Goal: Information Seeking & Learning: Compare options

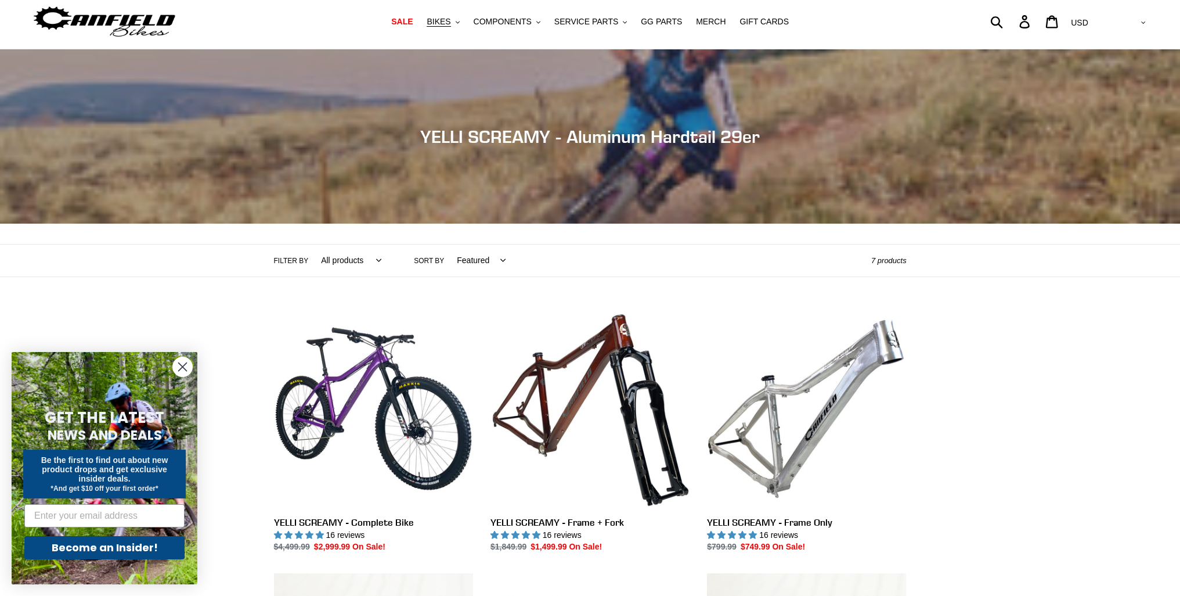
scroll to position [116, 0]
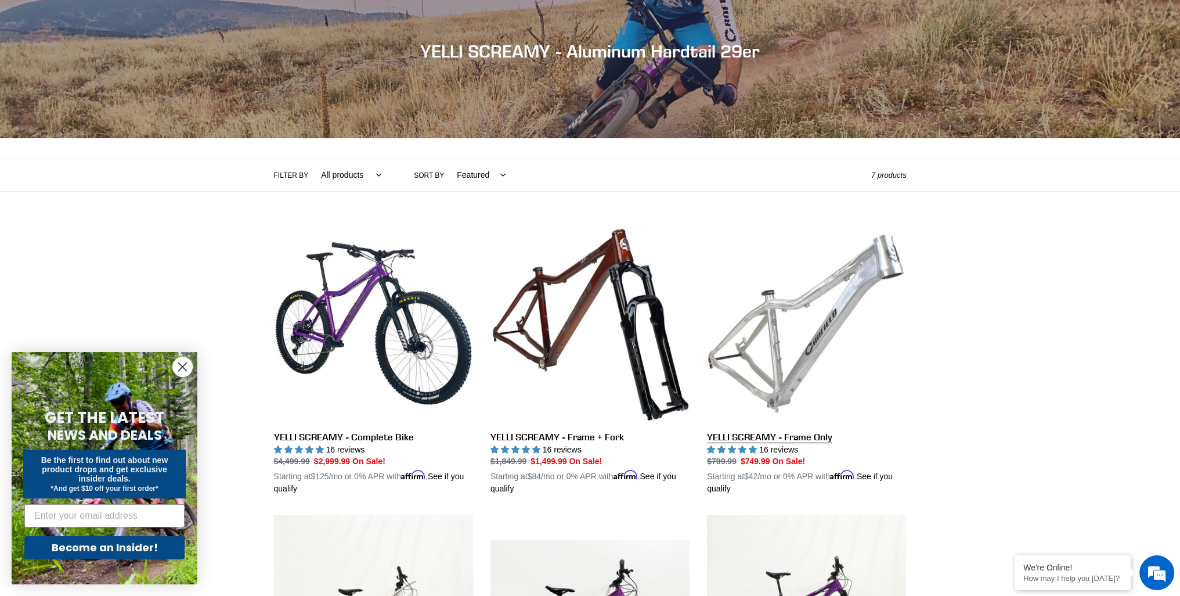
click at [801, 435] on link "YELLI SCREAMY - Frame Only" at bounding box center [806, 359] width 199 height 272
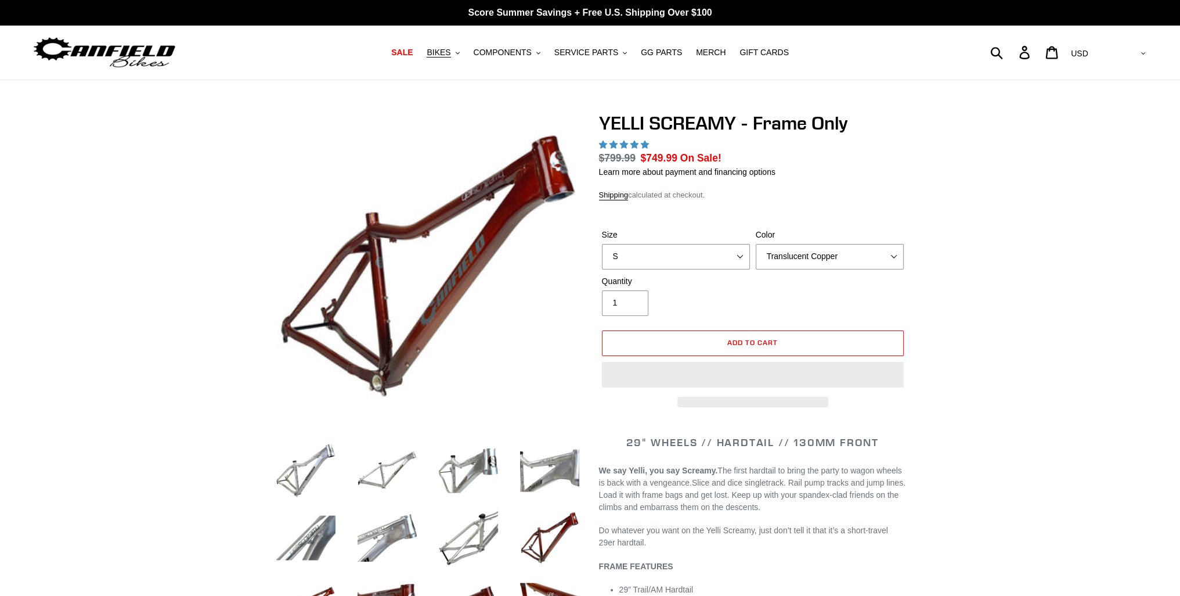
select select "highest-rating"
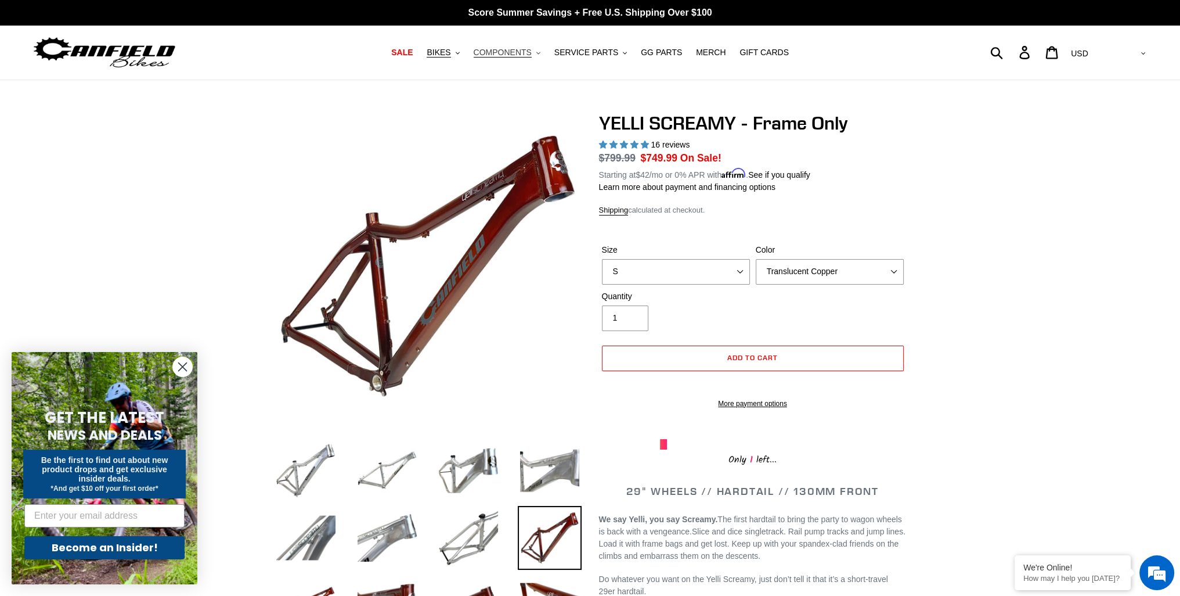
click at [529, 53] on span "COMPONENTS" at bounding box center [503, 53] width 58 height 10
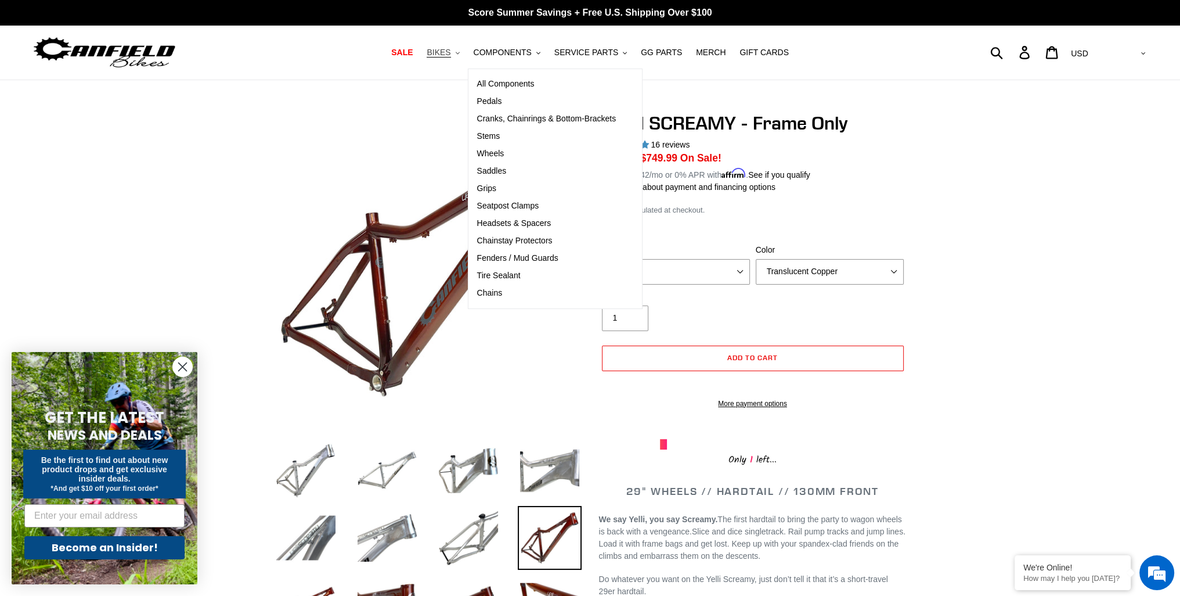
click at [450, 53] on span "BIKES" at bounding box center [439, 53] width 24 height 10
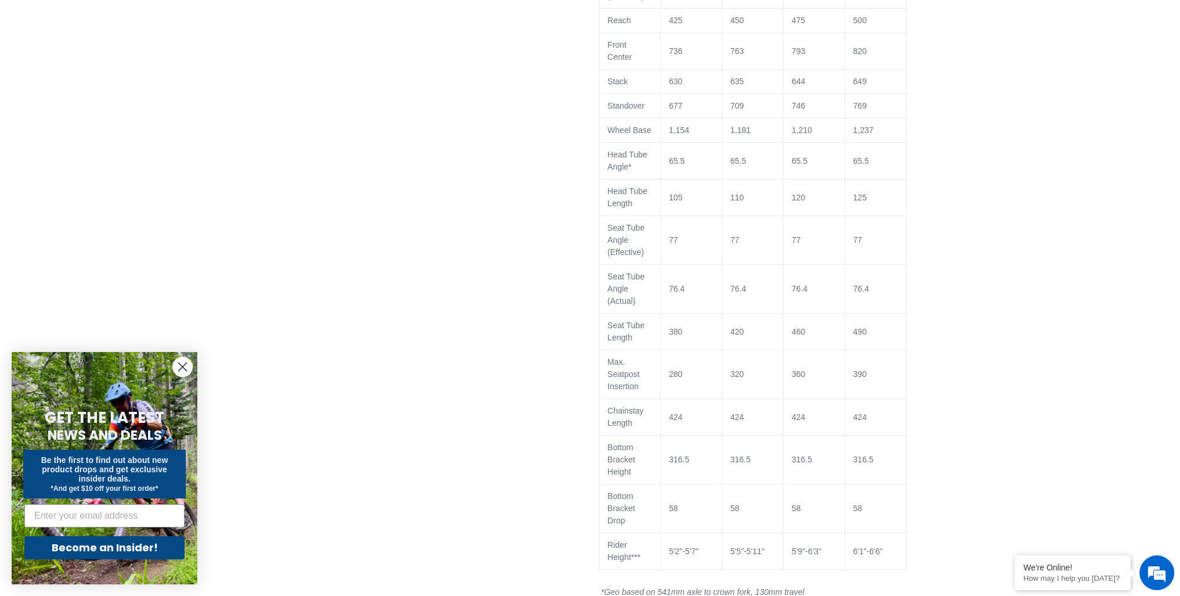
scroll to position [929, 0]
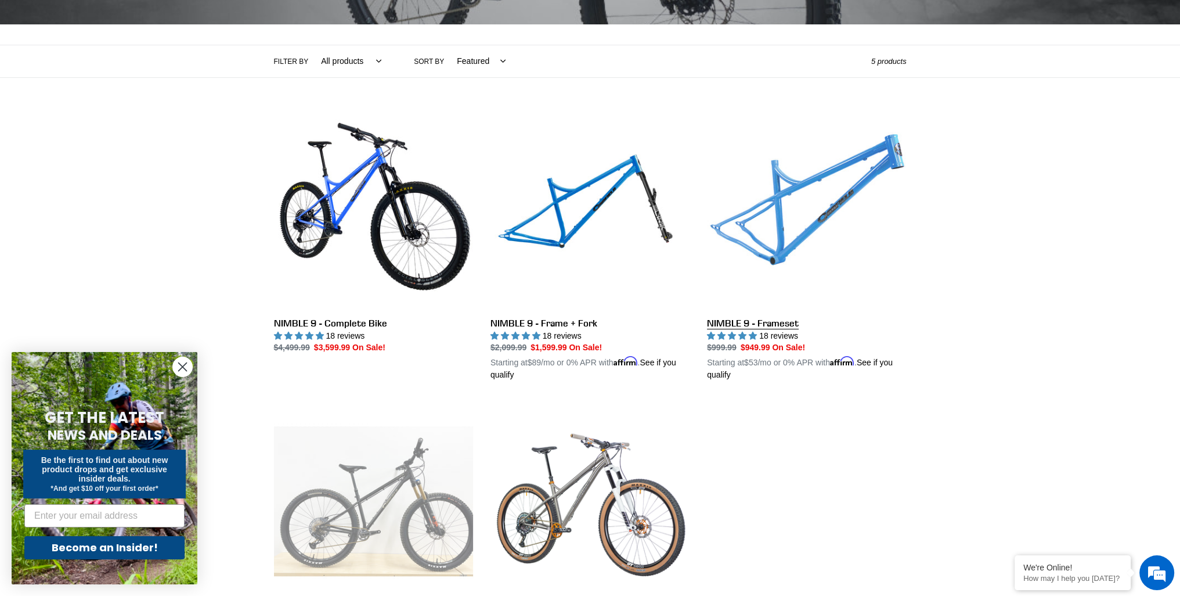
scroll to position [232, 0]
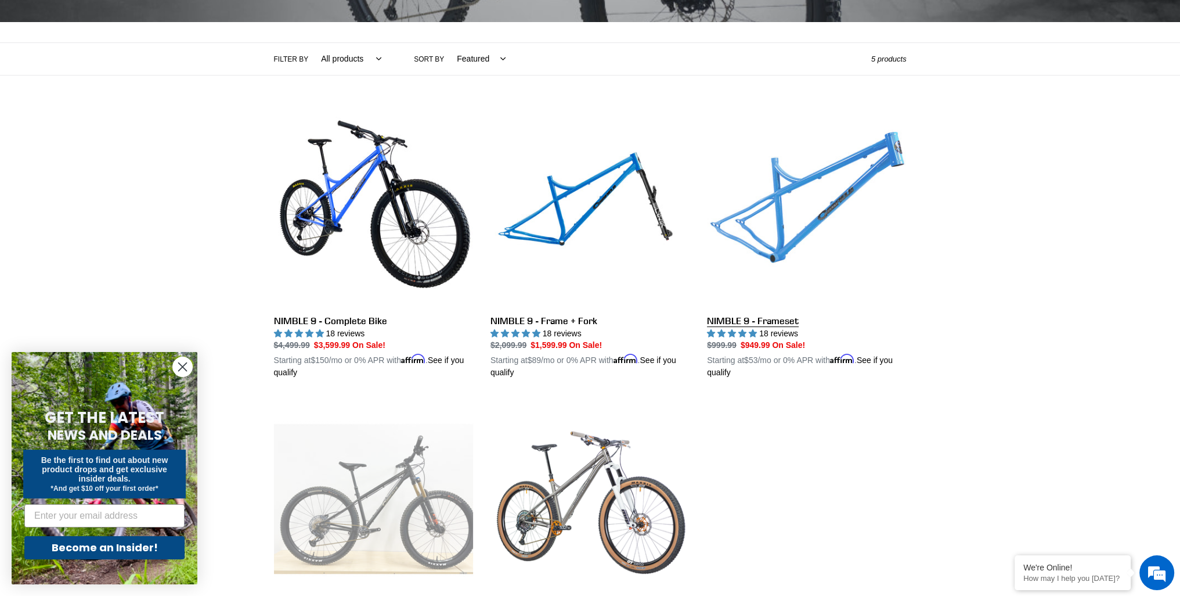
click at [738, 319] on link "NIMBLE 9 - Frameset" at bounding box center [806, 243] width 199 height 272
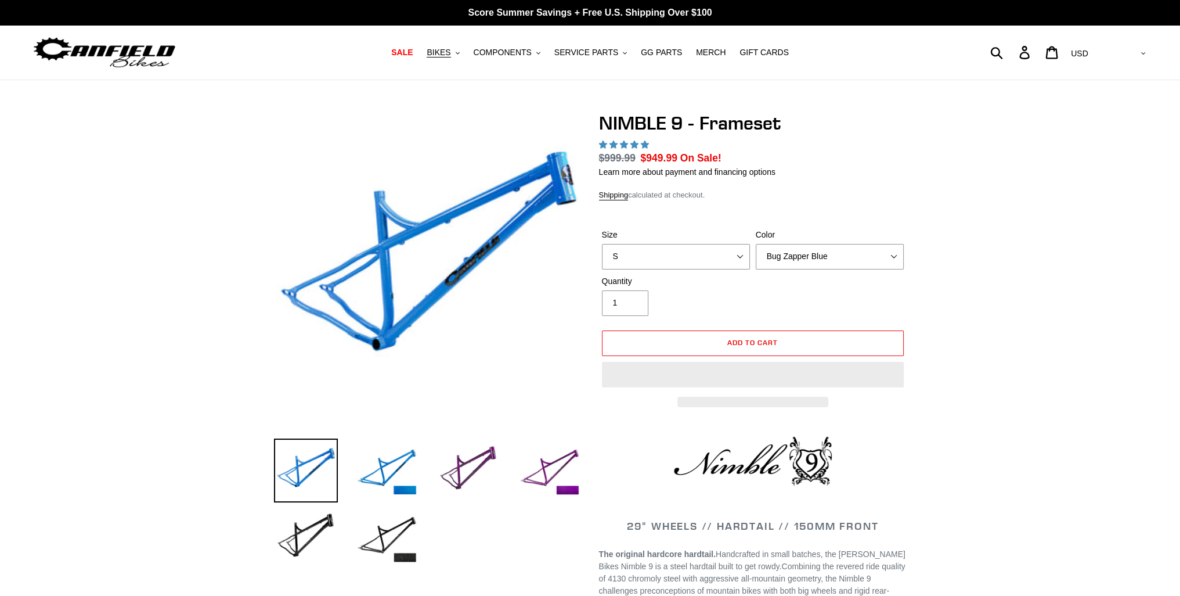
select select "highest-rating"
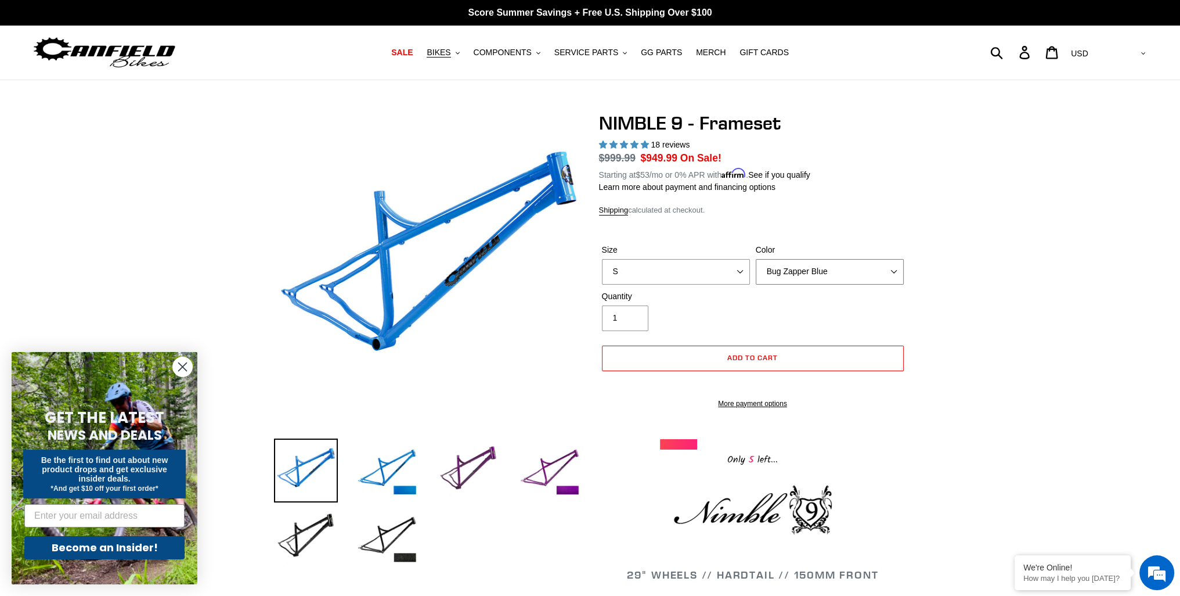
click at [779, 269] on select "Bug Zapper Blue Purple Haze -Sold Out Galaxy Black" at bounding box center [830, 272] width 148 height 26
select select "Galaxy Black"
click at [756, 259] on select "Bug Zapper Blue Purple Haze -Sold Out Galaxy Black" at bounding box center [830, 272] width 148 height 26
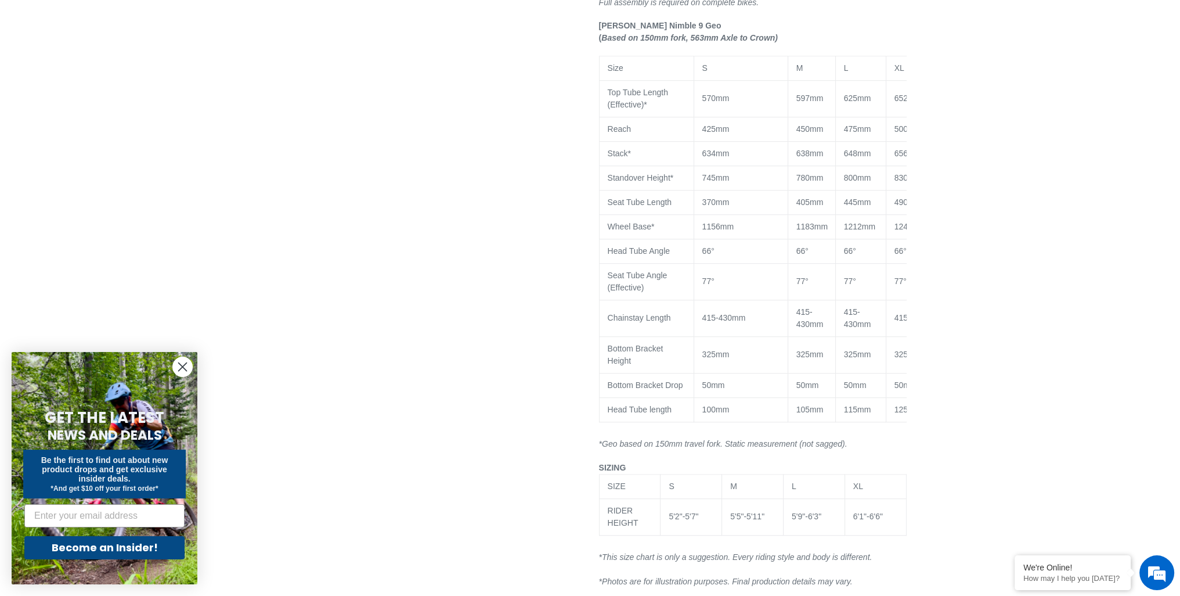
scroll to position [987, 0]
